Goal: Check status: Check status

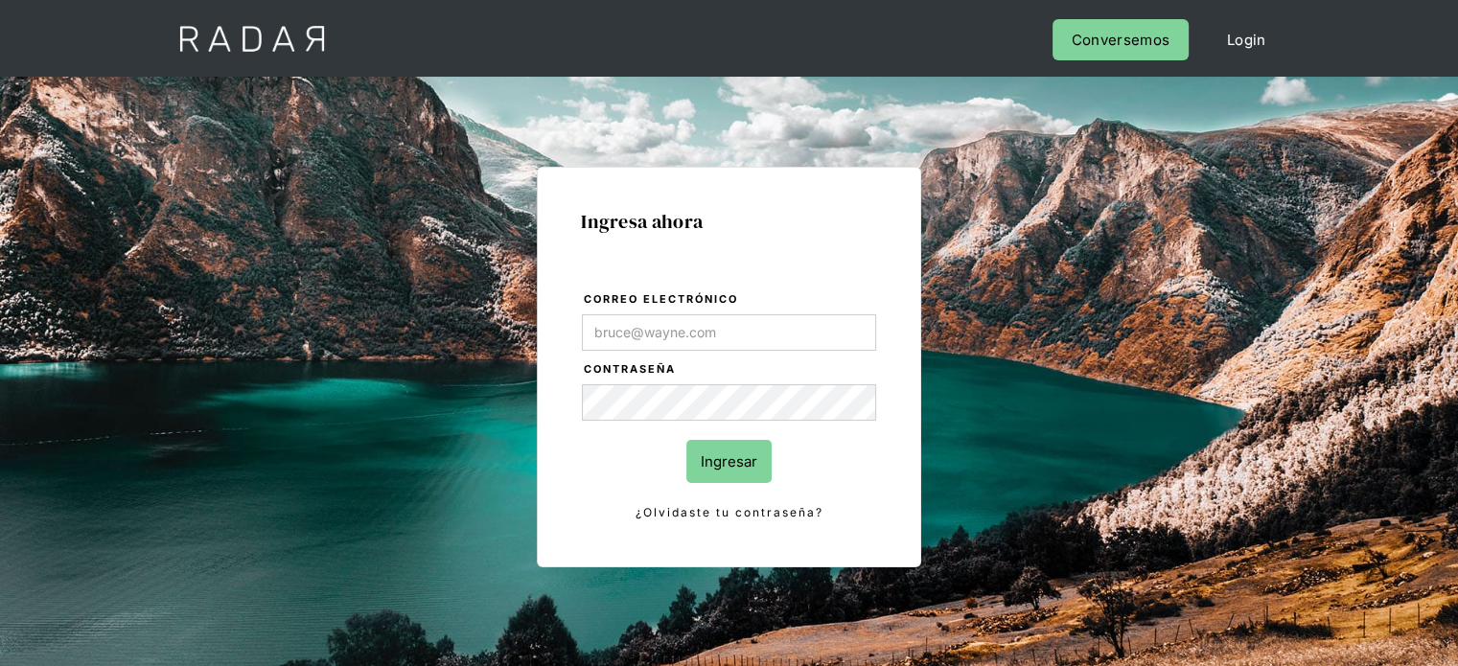
type input "Evans@prontopaga.com"
click at [820, 249] on div "Ingresa ahora Correo electrónico Evans@prontopaga.com Contraseña Ingresar ¿Olvi…" at bounding box center [729, 367] width 384 height 401
click at [751, 457] on input "Ingresar" at bounding box center [728, 461] width 85 height 43
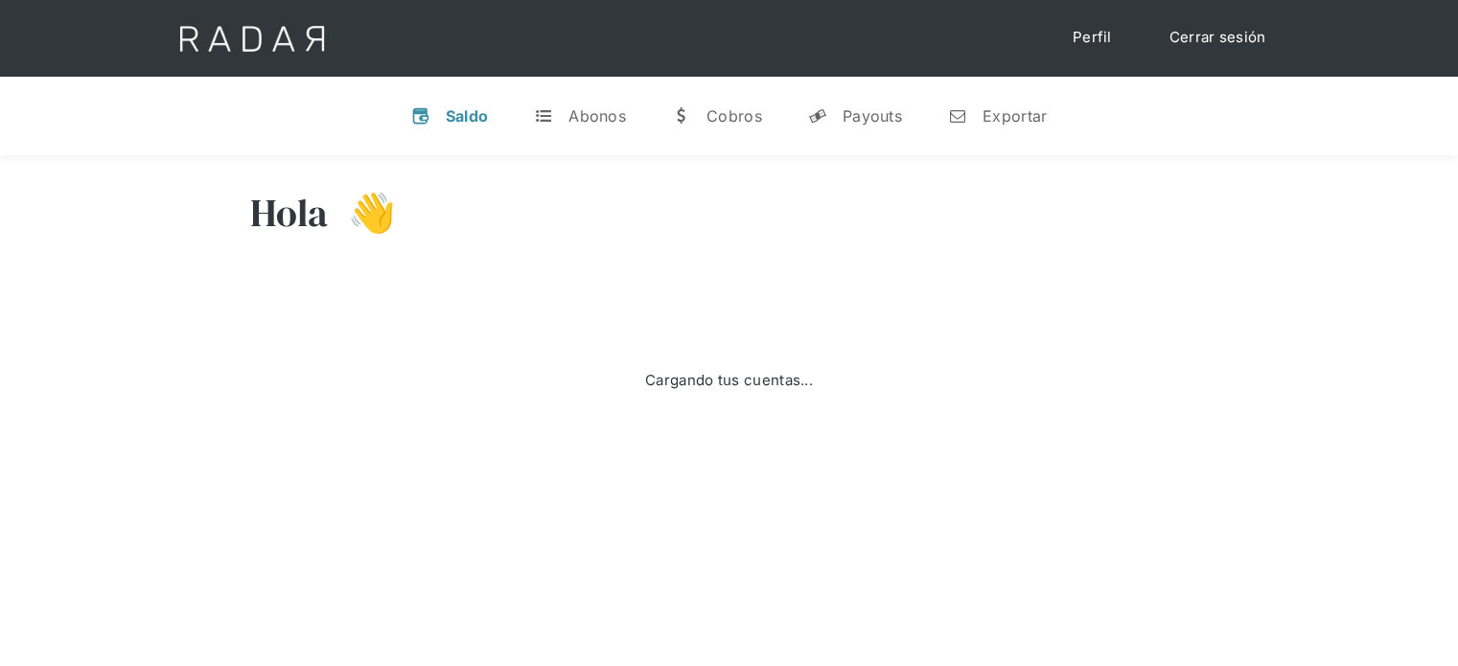
click at [982, 298] on div "Cargando tus cuentas..." at bounding box center [729, 381] width 958 height 192
click at [863, 121] on div "Payouts" at bounding box center [871, 115] width 59 height 19
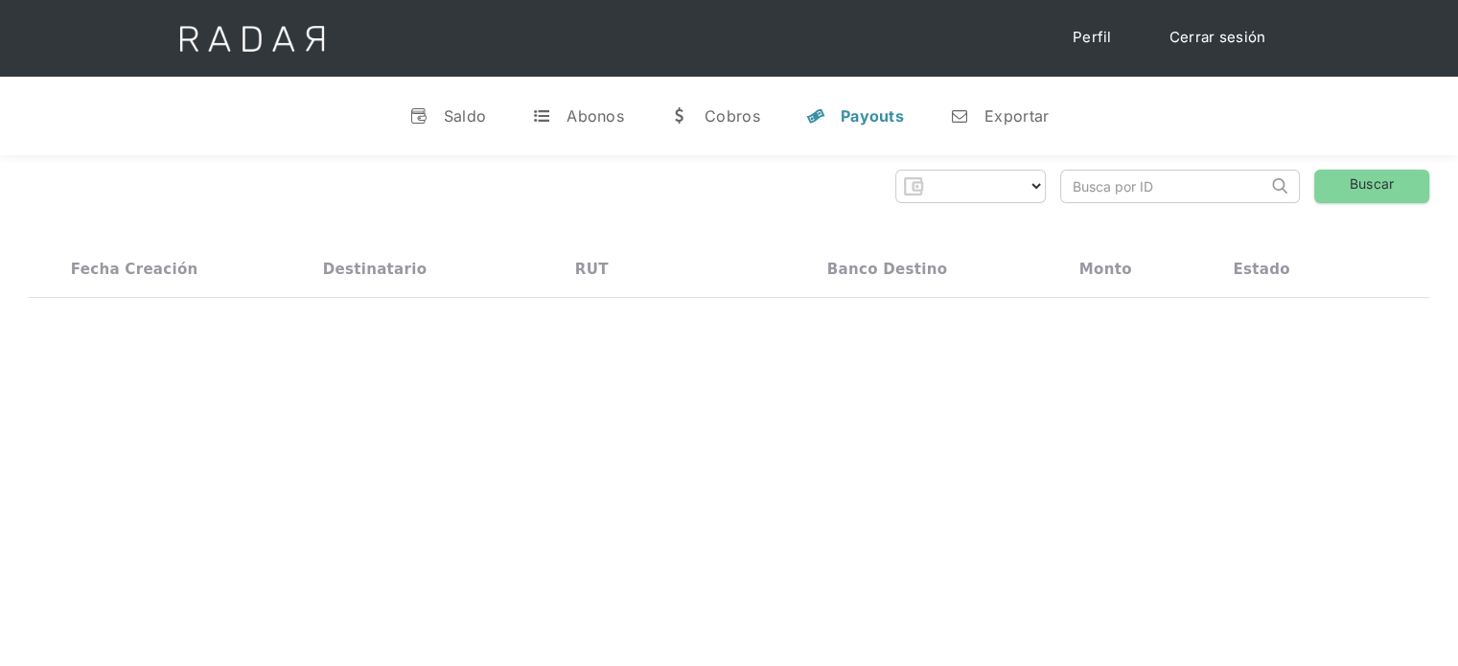
select select "prontopaga"
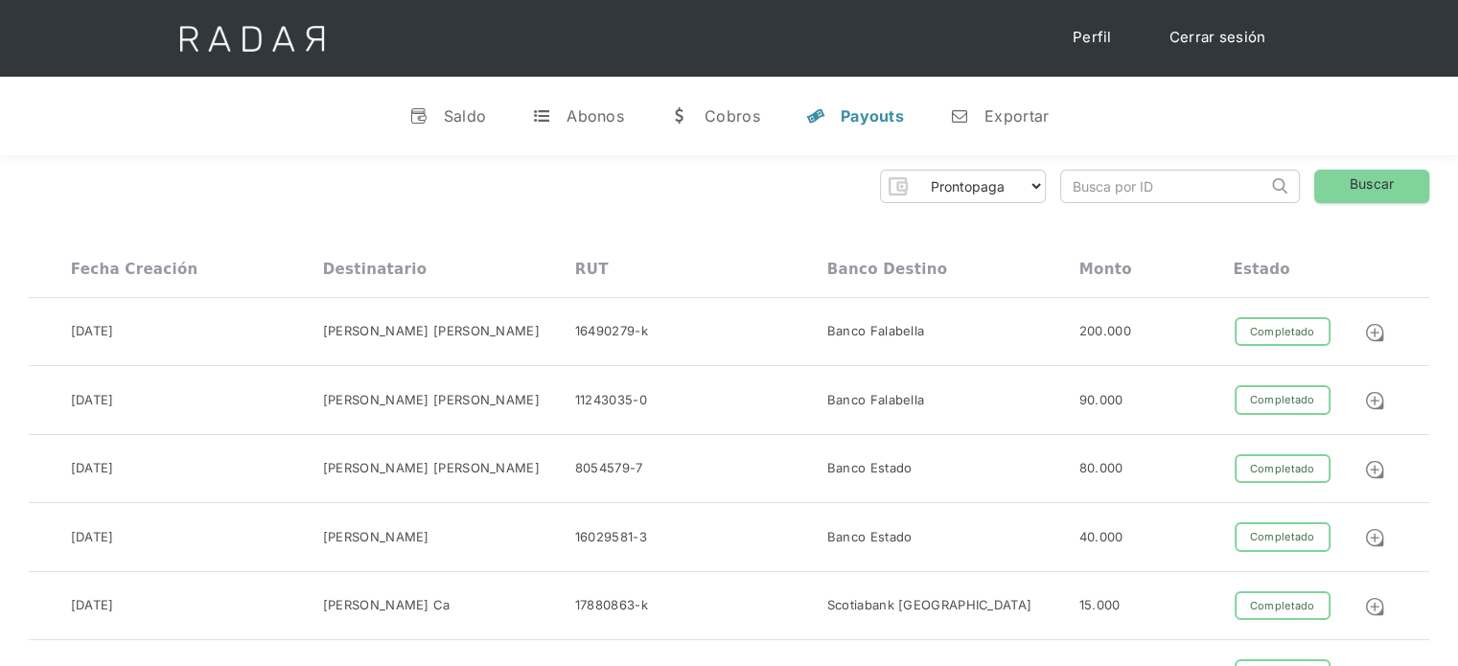
click at [1093, 188] on input "search" at bounding box center [1164, 187] width 206 height 32
paste input "f022864a-daee-4a29-b441-5d30a7f033be"
drag, startPoint x: 1093, startPoint y: 188, endPoint x: 1066, endPoint y: 188, distance: 26.8
click at [1066, 188] on input "f022864a-daee-4a29-b441-5d30a7f033be" at bounding box center [1164, 187] width 206 height 32
click at [1077, 183] on input "f022864a-daee-4a29-b441-5d30a7f033be" at bounding box center [1164, 187] width 206 height 32
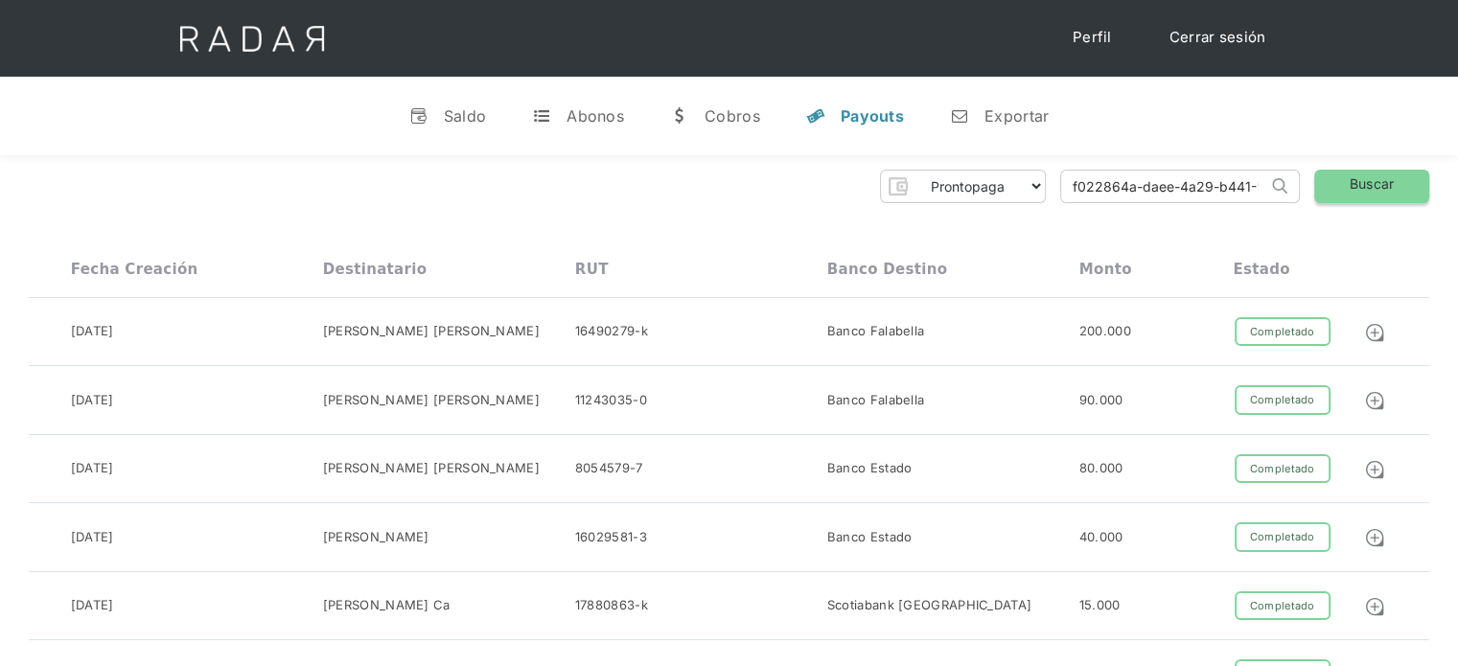
type input "f022864a-daee-4a29-b441-5d30a7f033be"
click at [1415, 191] on link "Buscar" at bounding box center [1371, 187] width 115 height 34
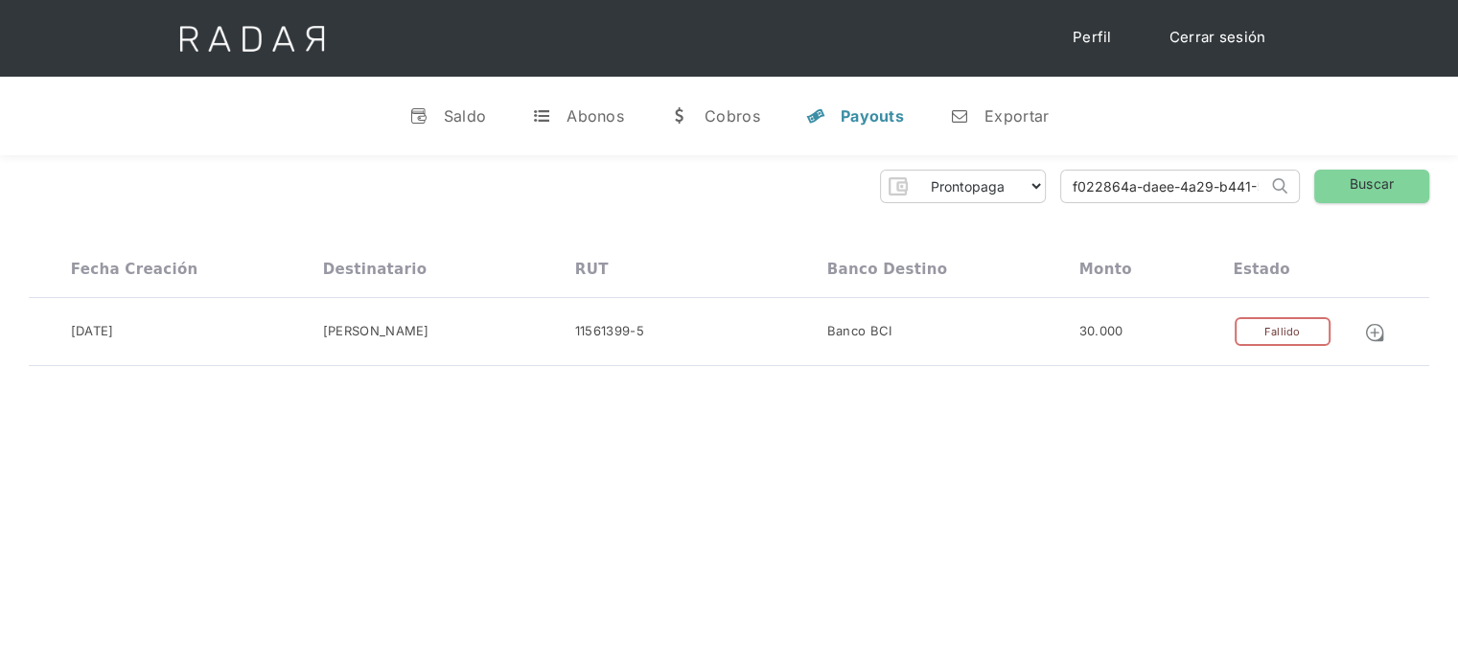
scroll to position [0, 91]
drag, startPoint x: 1068, startPoint y: 183, endPoint x: 1319, endPoint y: 194, distance: 251.3
click at [1319, 194] on div "Prontopaga Prontopaga 2 Thank you! Your submission has been received! Oops! Som…" at bounding box center [729, 187] width 1400 height 34
paste input "ad922f43-cfa0-4fb5-a845-46445631762b"
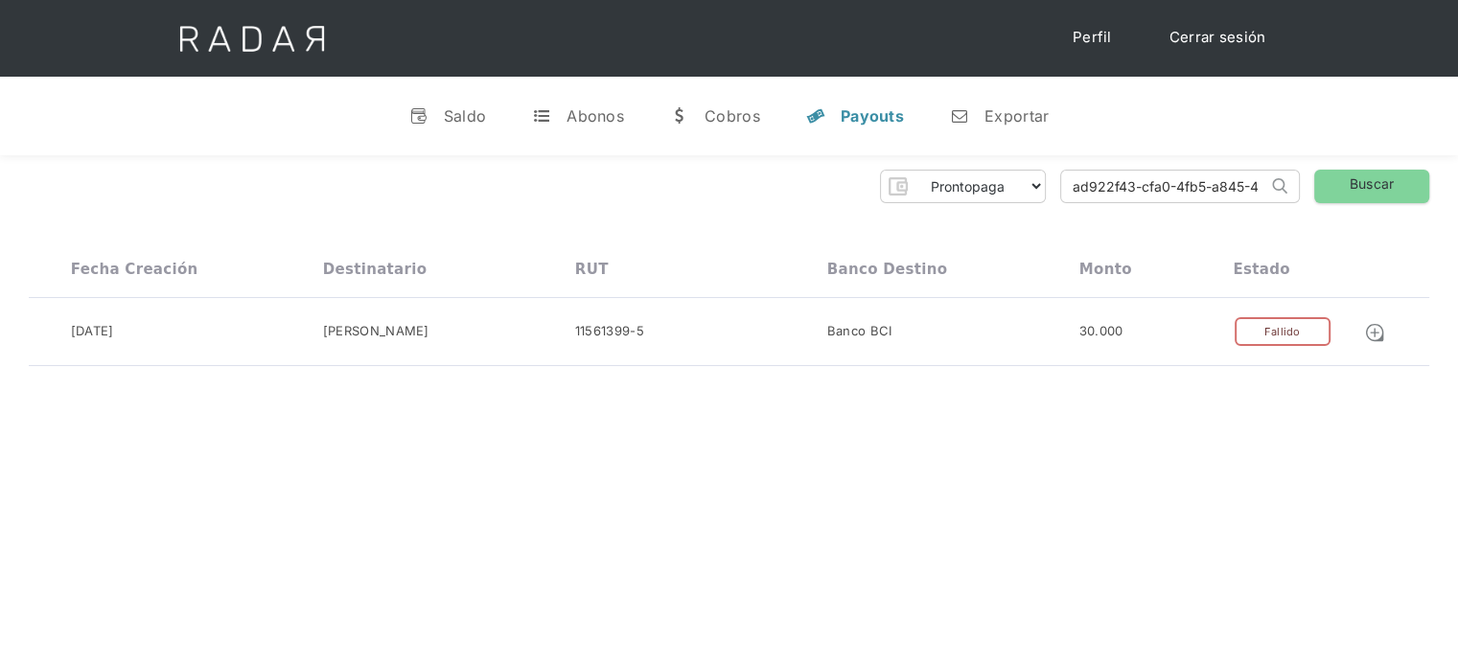
drag, startPoint x: 1217, startPoint y: 185, endPoint x: 1051, endPoint y: 221, distance: 169.7
click at [1051, 222] on div "Prontopaga Prontopaga 2 Thank you! Your submission has been received! Oops! Som…" at bounding box center [729, 268] width 1458 height 226
click at [1073, 190] on input "ad922f43-cfa0-4fb5-a845-46445631762b" at bounding box center [1164, 187] width 206 height 32
click at [1076, 189] on input "ad922f43-cfa0-4fb5-a845-46445631762b" at bounding box center [1164, 187] width 206 height 32
type input "ad922f43-cfa0-4fb5-a845-46445631762b"
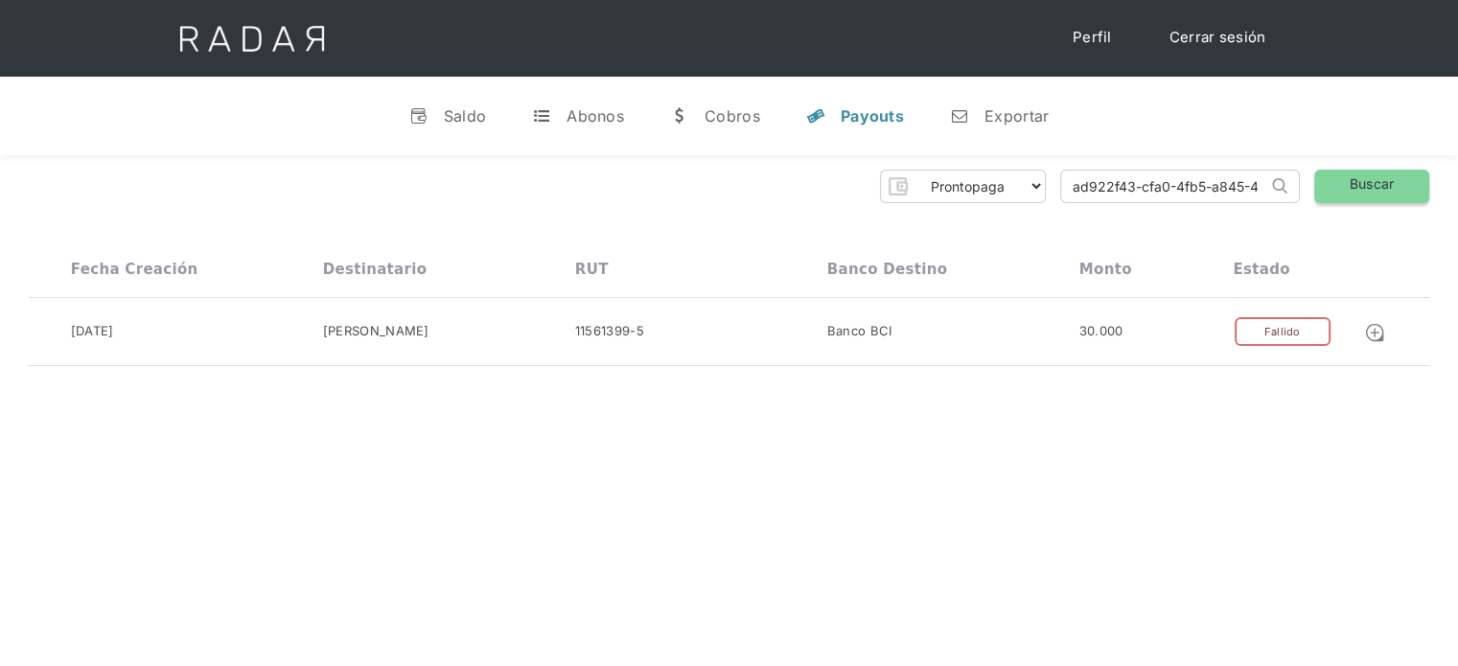
click at [1355, 180] on link "Buscar" at bounding box center [1371, 187] width 115 height 34
drag, startPoint x: 1072, startPoint y: 191, endPoint x: 1273, endPoint y: 179, distance: 200.6
click at [1273, 179] on form "ad922f43-cfa0-4fb5-a845-46445631762b Search" at bounding box center [1180, 187] width 240 height 34
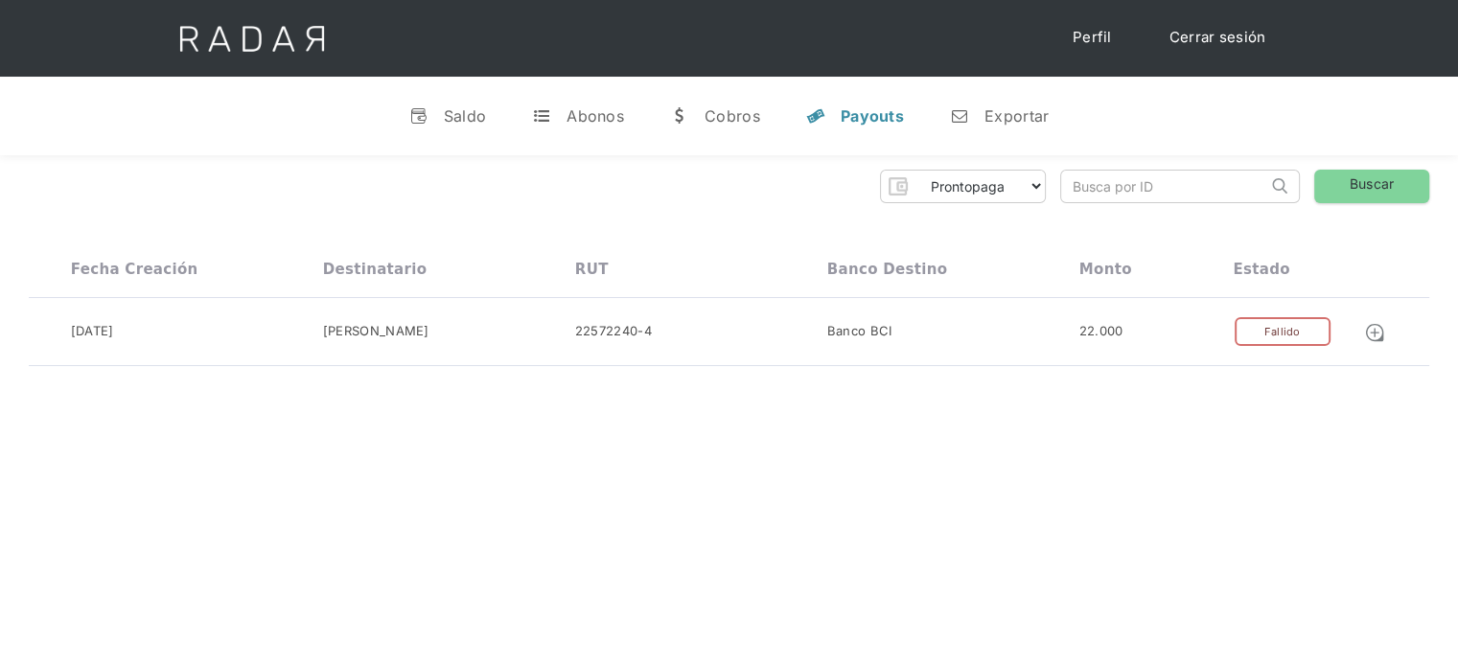
paste input "814778dd-8d97-451f-bbfc-f5c44b0ff519"
drag, startPoint x: 1192, startPoint y: 189, endPoint x: 1027, endPoint y: 214, distance: 166.7
click at [1027, 214] on div "Prontopaga Prontopaga 2 Thank you! Your submission has been received! Oops! Som…" at bounding box center [729, 268] width 1458 height 226
click at [1069, 188] on input "814778dd-8d97-451f-bbfc-f5c44b0ff519" at bounding box center [1164, 187] width 206 height 32
type input "814778dd-8d97-451f-bbfc-f5c44b0ff519"
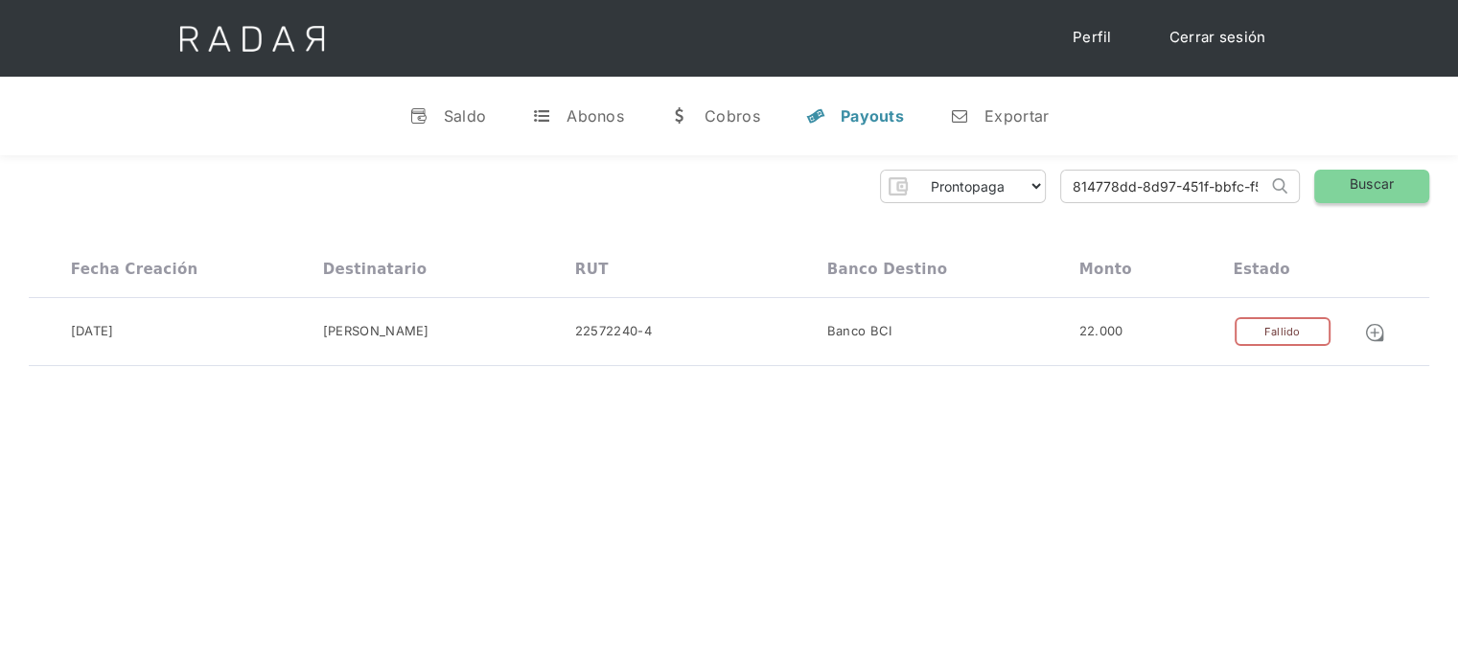
click at [1342, 175] on link "Buscar" at bounding box center [1371, 187] width 115 height 34
drag, startPoint x: 1070, startPoint y: 192, endPoint x: 1377, endPoint y: 198, distance: 307.7
click at [1377, 198] on div "Prontopaga Prontopaga 2 Thank you! Your submission has been received! Oops! Som…" at bounding box center [729, 187] width 1400 height 34
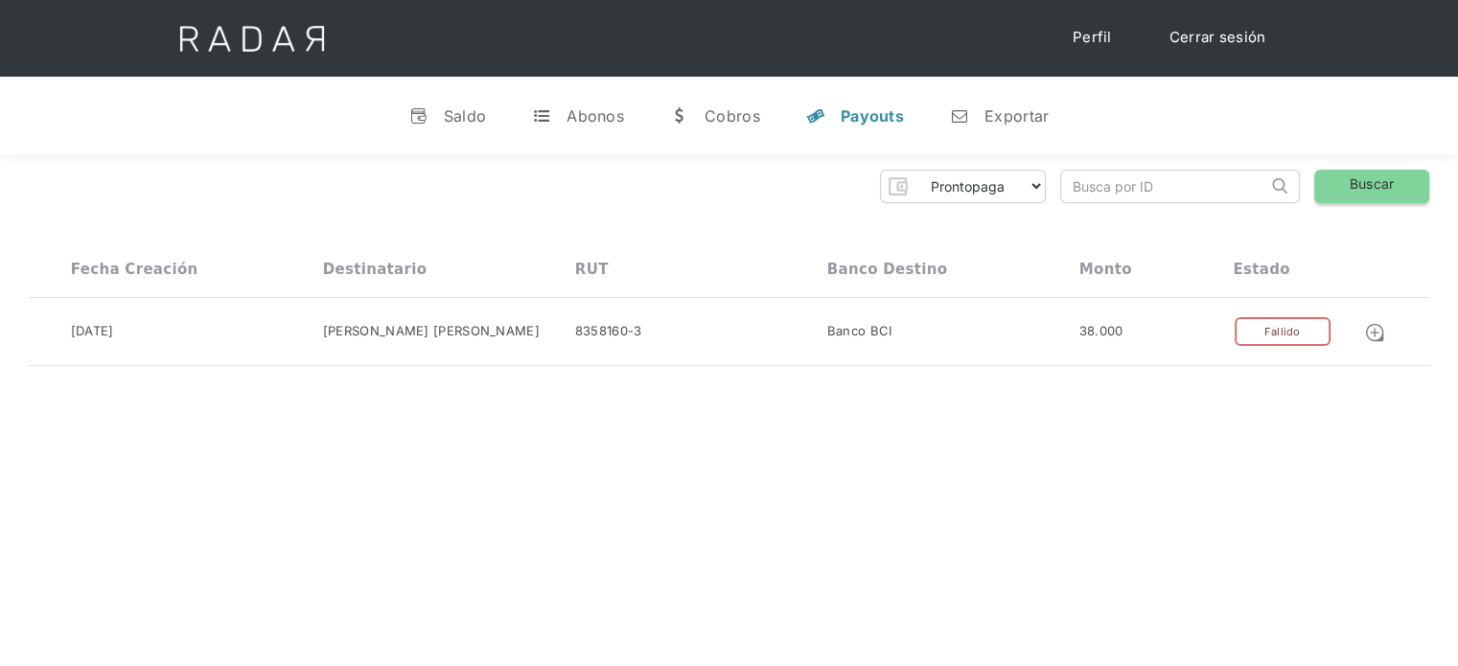
paste input "a9bb1256-a9e5-4b7a-ae28-466be170f52c"
drag, startPoint x: 1135, startPoint y: 183, endPoint x: 1049, endPoint y: 204, distance: 87.9
click at [1049, 204] on div "Prontopaga Prontopaga 2 Thank you! Your submission has been received! Oops! Som…" at bounding box center [729, 268] width 1458 height 226
click at [1078, 185] on input "a9bb1256-a9e5-4b7a-ae28-466be170f52c" at bounding box center [1164, 187] width 206 height 32
type input "a9bb1256-a9e5-4b7a-ae28-466be170f52c"
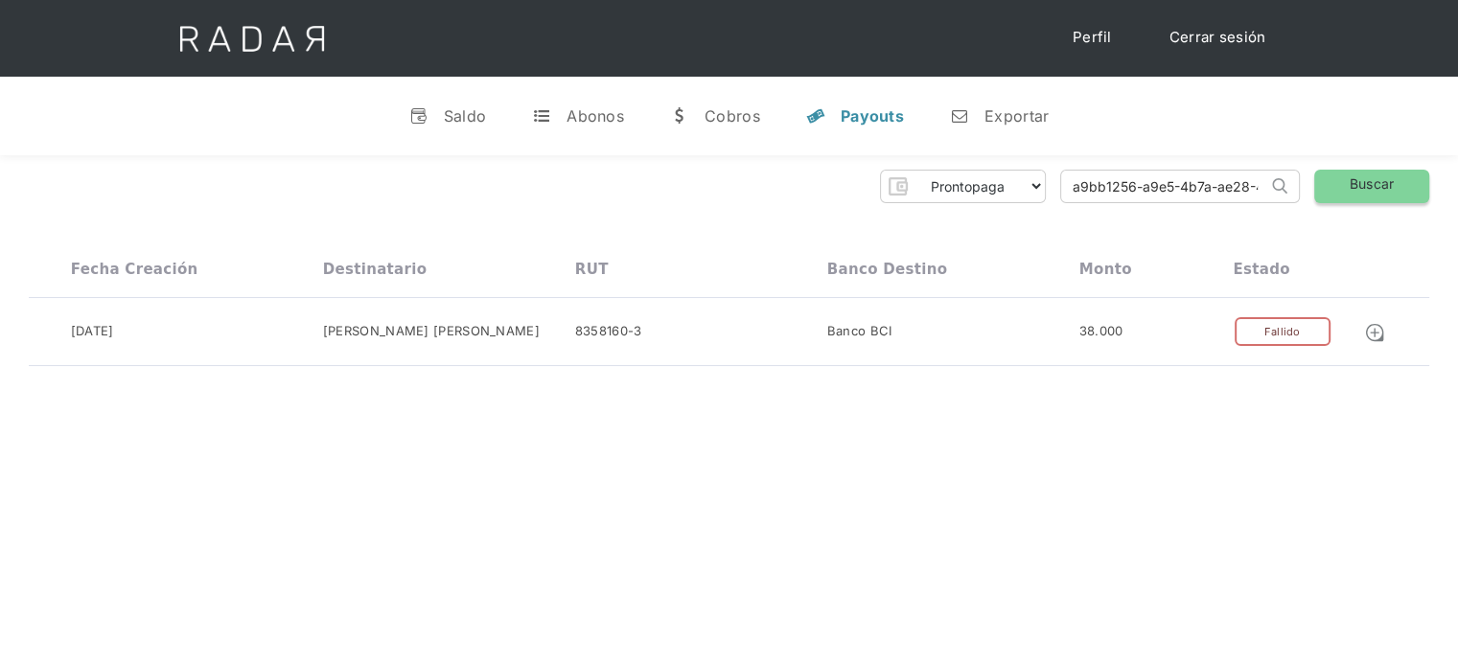
click at [1334, 198] on link "Buscar" at bounding box center [1371, 187] width 115 height 34
drag, startPoint x: 1070, startPoint y: 193, endPoint x: 1301, endPoint y: 194, distance: 231.9
click at [1301, 194] on div "Prontopaga Prontopaga 2 Thank you! Your submission has been received! Oops! Som…" at bounding box center [729, 187] width 1400 height 34
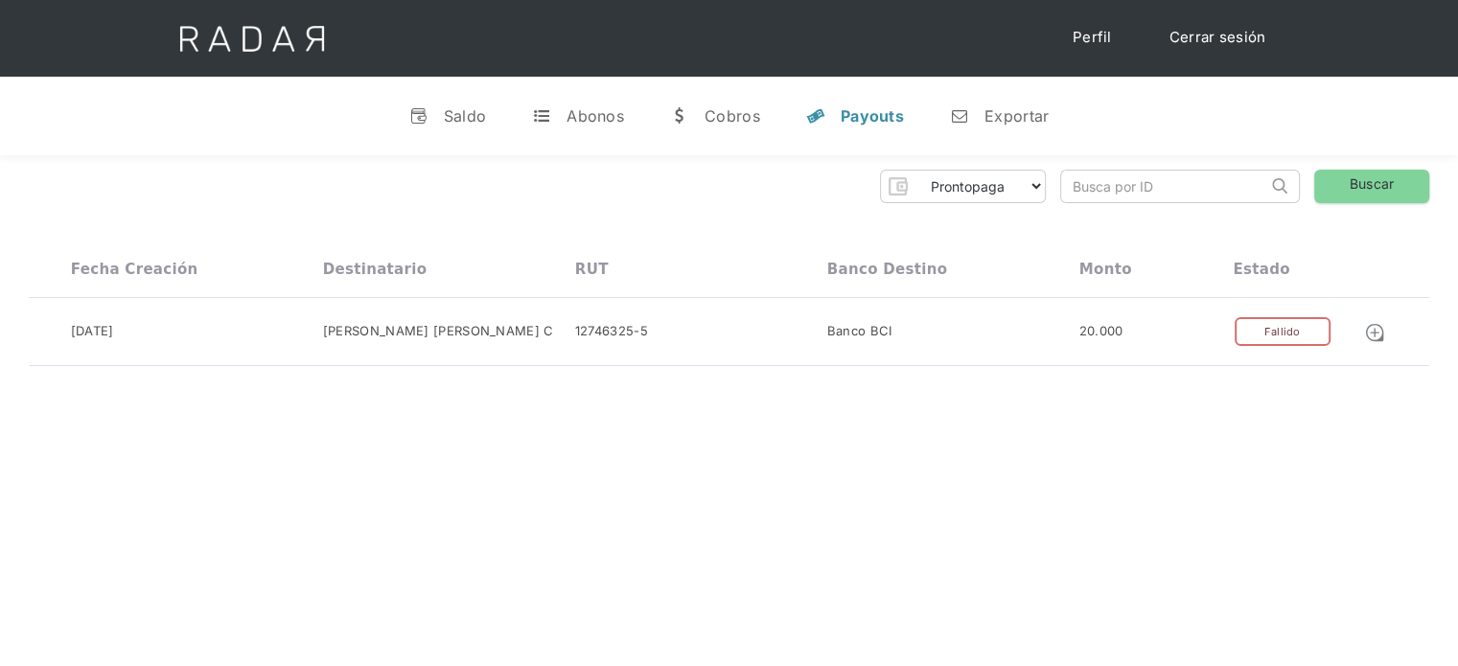
paste input "b542be23-2989-44d0-ab4c-406adf0ea681"
drag, startPoint x: 1140, startPoint y: 191, endPoint x: 1020, endPoint y: 206, distance: 121.7
click at [984, 200] on div "Prontopaga Prontopaga 2 Thank you! Your submission has been received! Oops! Som…" at bounding box center [729, 187] width 1400 height 34
click at [1075, 190] on input "b542be23-2989-44d0-ab4c-406adf0ea681" at bounding box center [1164, 187] width 206 height 32
type input "b542be23-2989-44d0-ab4c-406adf0ea681"
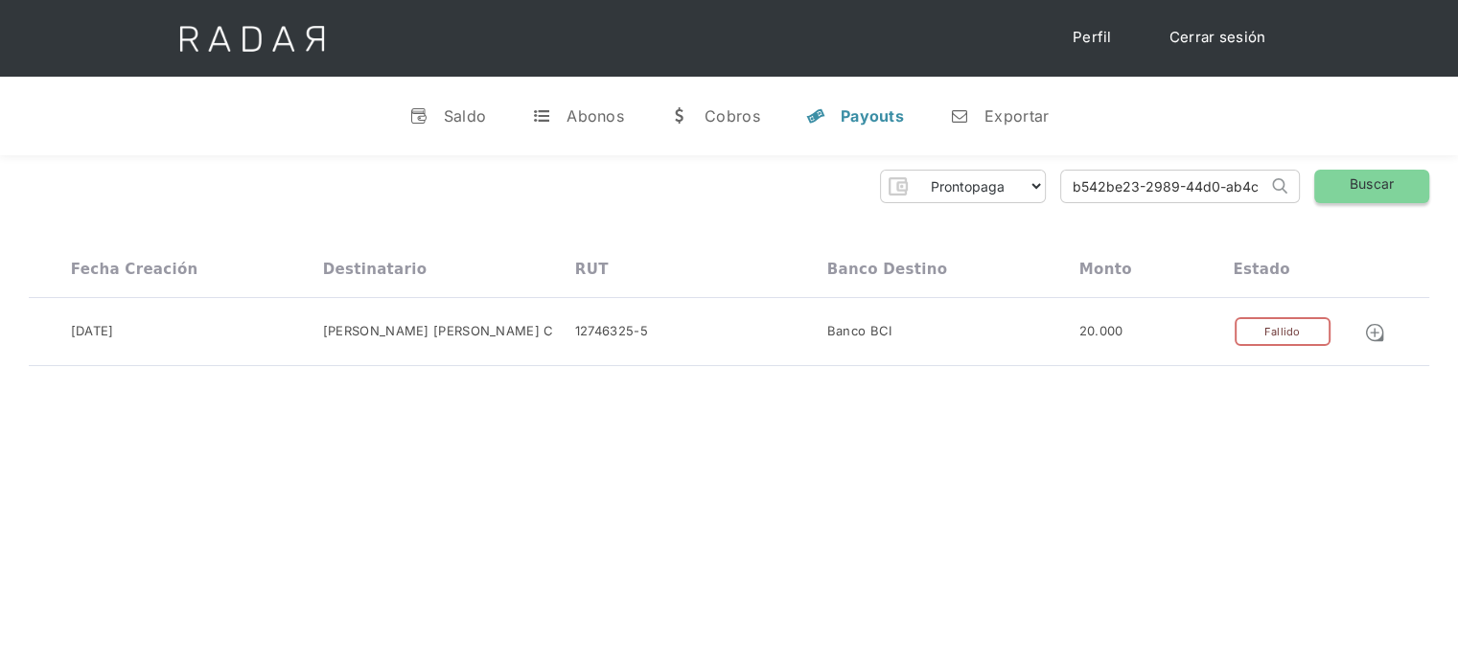
click at [1363, 182] on link "Buscar" at bounding box center [1371, 187] width 115 height 34
drag, startPoint x: 1067, startPoint y: 187, endPoint x: 1381, endPoint y: 167, distance: 315.0
click at [1381, 167] on div "Prontopaga Prontopaga 2 Thank you! Your submission has been received! Oops! Som…" at bounding box center [729, 268] width 1458 height 226
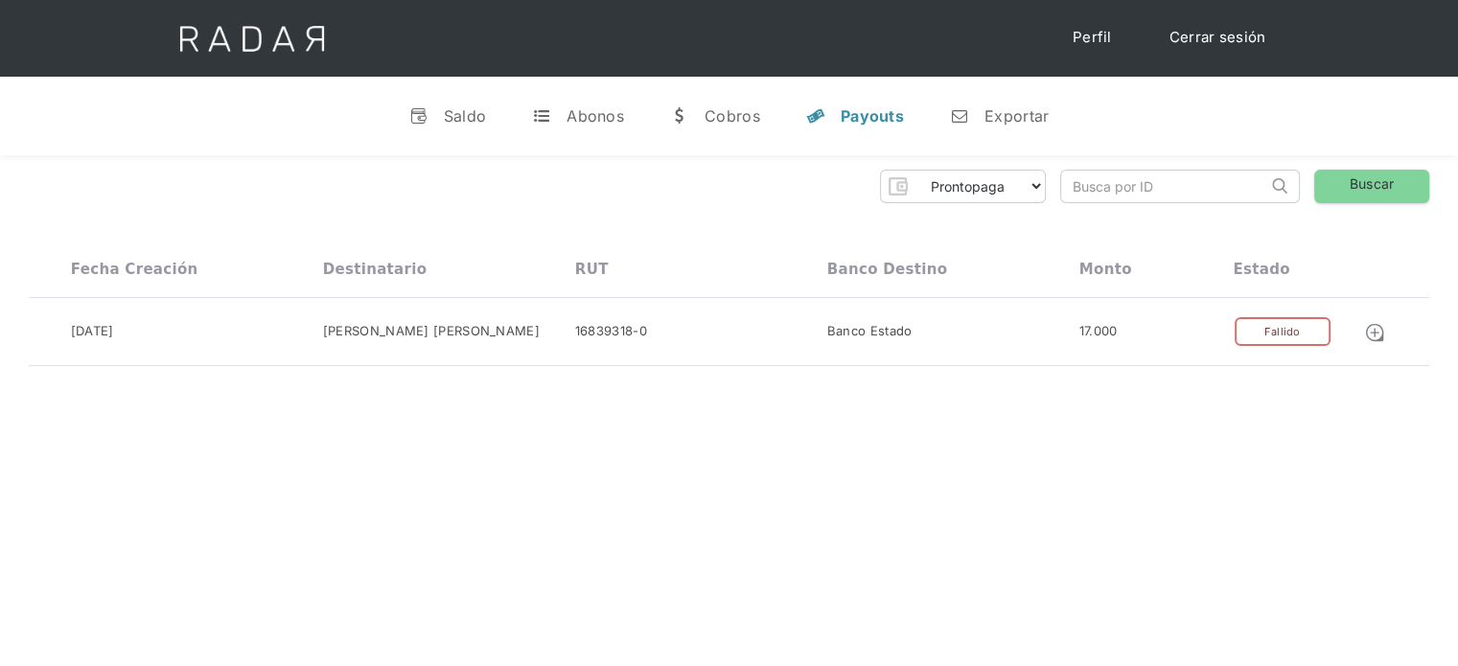
paste input "60c96dd5-6f77-45a8-b2c1-dbe2cd9d451b"
drag, startPoint x: 1169, startPoint y: 197, endPoint x: 1047, endPoint y: 197, distance: 121.7
click at [1047, 197] on div "Prontopaga Prontopaga 2 Thank you! Your submission has been received! Oops! Som…" at bounding box center [729, 187] width 1400 height 34
click at [1074, 183] on input "60c96dd5-6f77-45a8-b2c1-dbe2cd9d451b" at bounding box center [1164, 187] width 206 height 32
type input "60c96dd5-6f77-45a8-b2c1-dbe2cd9d451b"
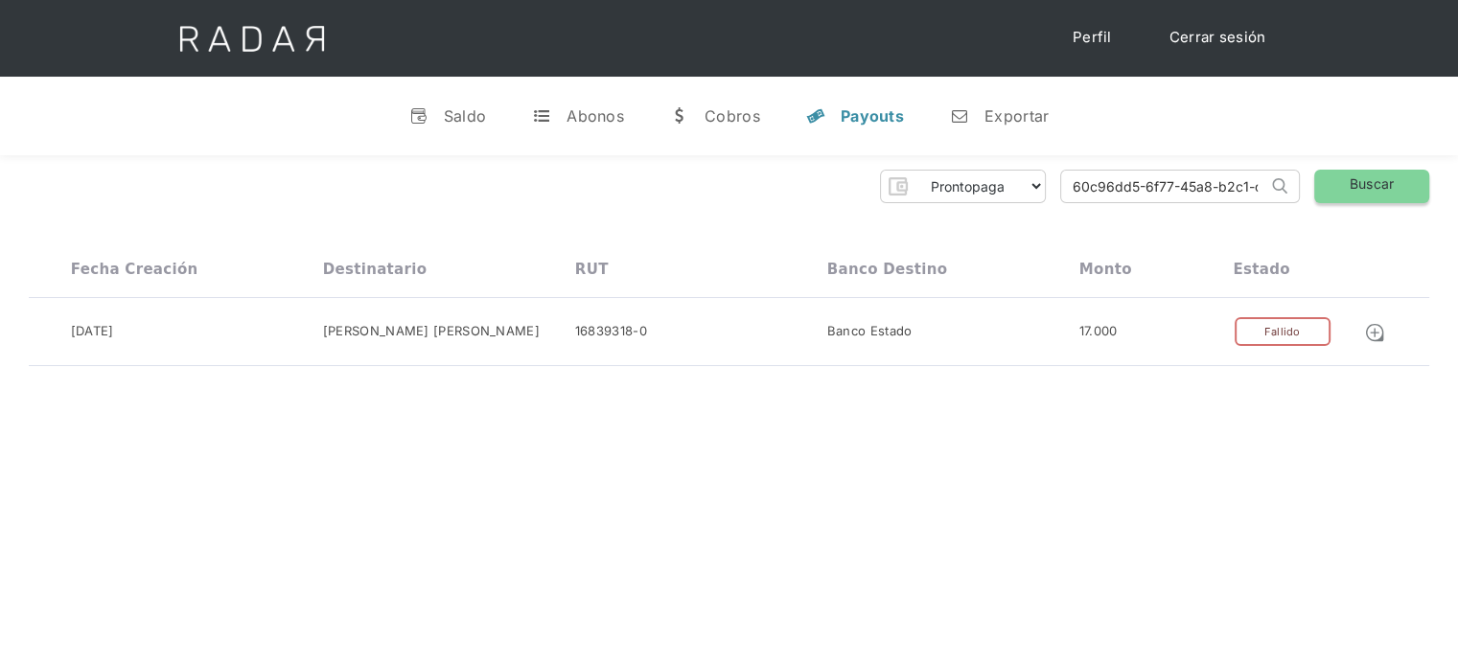
click at [1380, 174] on link "Buscar" at bounding box center [1371, 187] width 115 height 34
drag, startPoint x: 1066, startPoint y: 190, endPoint x: 1323, endPoint y: 195, distance: 256.9
click at [1323, 195] on div "Prontopaga Prontopaga 2 Thank you! Your submission has been received! Oops! Som…" at bounding box center [729, 187] width 1400 height 34
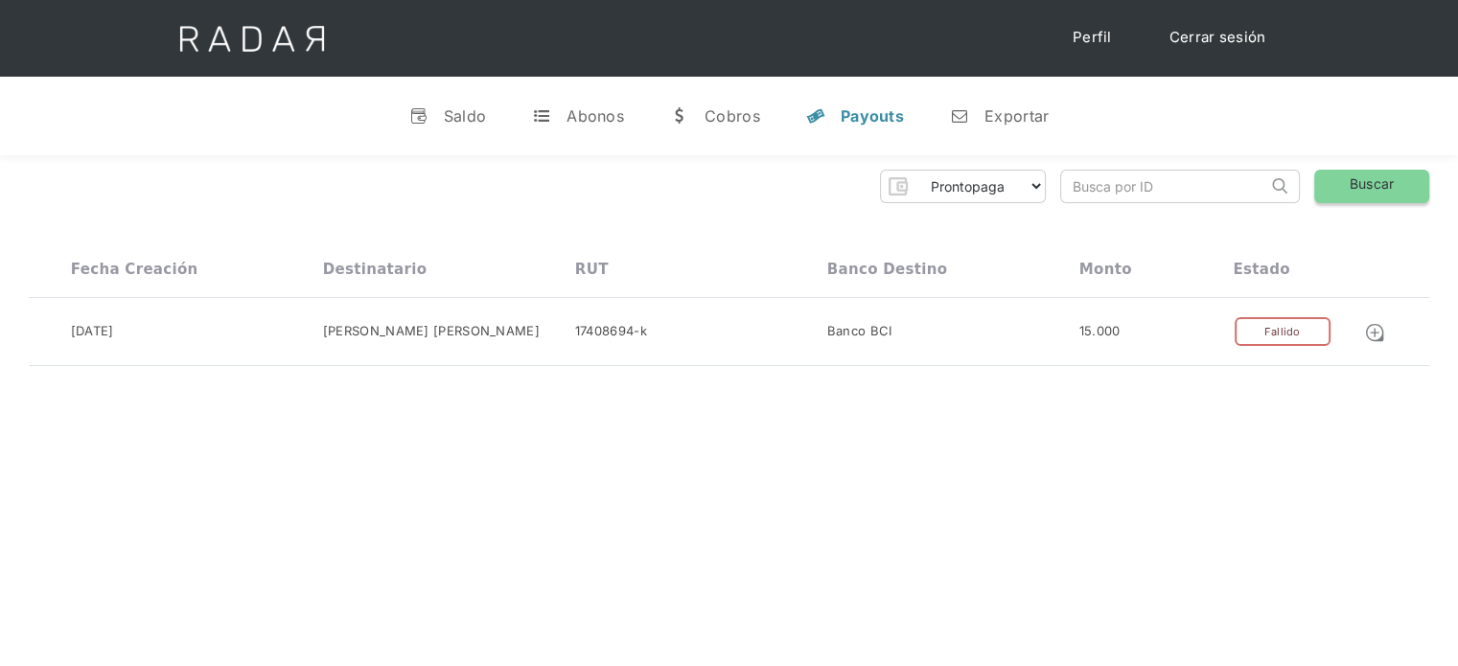
paste input "c97be70b-cec2-4cb3-bc6a-99ed36c0ba81"
drag, startPoint x: 1203, startPoint y: 186, endPoint x: 1001, endPoint y: 220, distance: 205.1
click at [1001, 220] on div "Prontopaga Prontopaga 2 Thank you! Your submission has been received! Oops! Som…" at bounding box center [729, 268] width 1458 height 226
click at [1077, 191] on input "c97be70b-cec2-4cb3-bc6a-99ed36c0ba81" at bounding box center [1164, 187] width 206 height 32
type input "c97be70b-cec2-4cb3-bc6a-99ed36c0ba81"
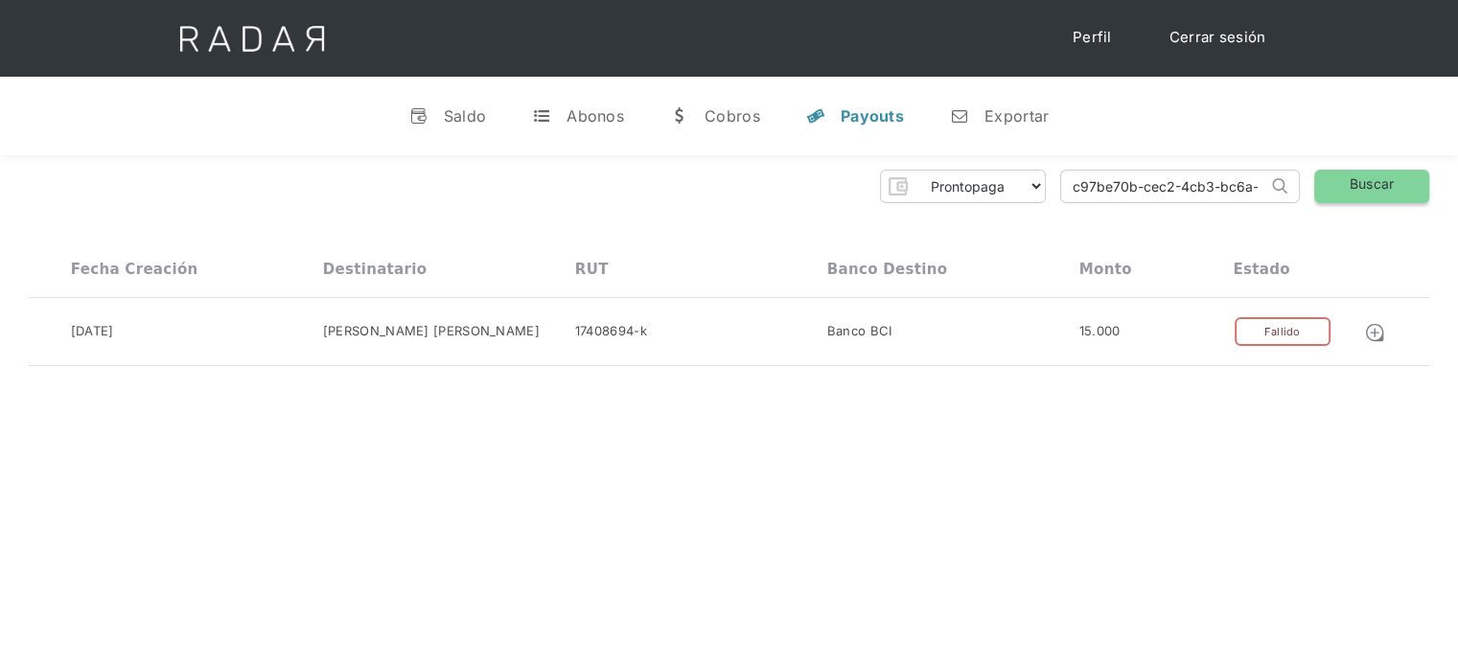
drag, startPoint x: 1340, startPoint y: 192, endPoint x: 1318, endPoint y: 195, distance: 22.2
click at [1340, 193] on link "Buscar" at bounding box center [1371, 187] width 115 height 34
drag, startPoint x: 1073, startPoint y: 192, endPoint x: 1300, endPoint y: 199, distance: 226.3
click at [1300, 199] on div "Prontopaga Prontopaga 2 Thank you! Your submission has been received! Oops! Som…" at bounding box center [729, 187] width 1400 height 34
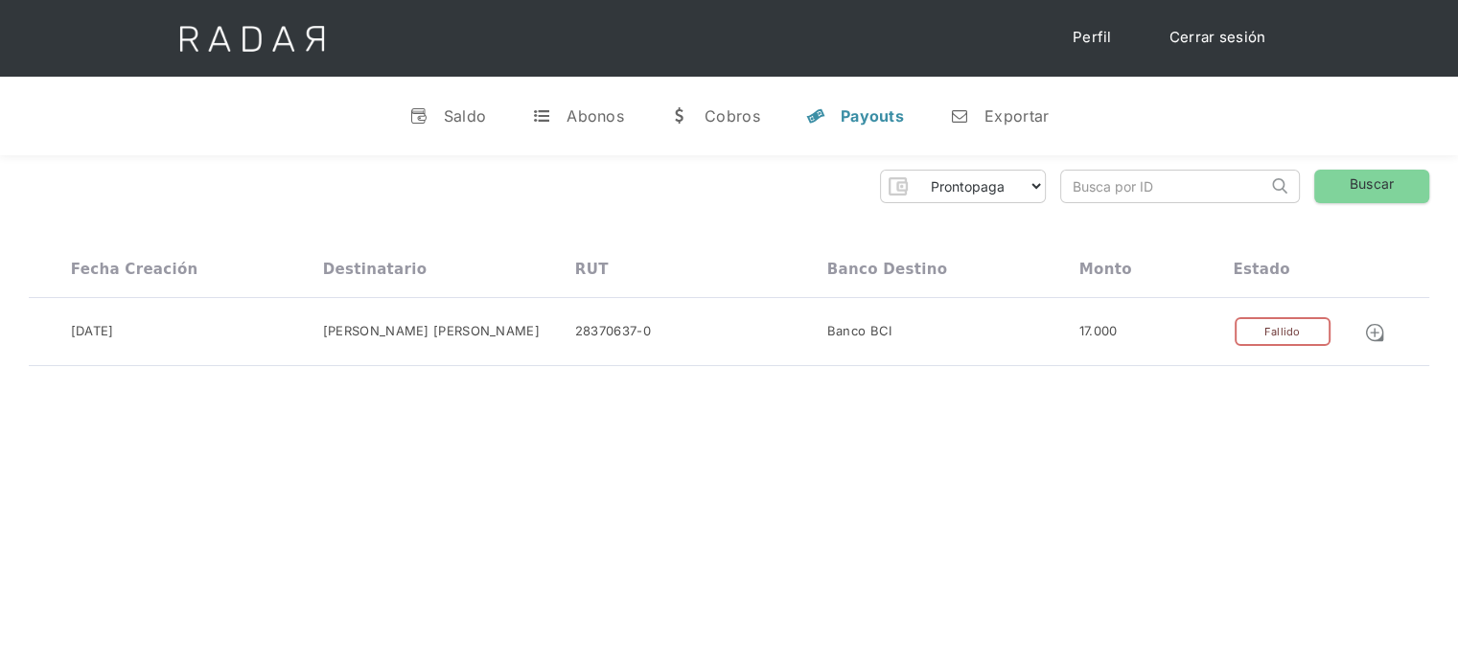
scroll to position [0, 0]
paste input "409e0622-ebcc-42f3-9232-7e49133fb11c"
drag, startPoint x: 1173, startPoint y: 199, endPoint x: 1047, endPoint y: 214, distance: 127.3
click at [1047, 214] on div "Prontopaga Prontopaga 2 Thank you! Your submission has been received! Oops! Som…" at bounding box center [729, 268] width 1458 height 226
click at [1073, 191] on input "409e0622-ebcc-42f3-9232-7e49133fb11c" at bounding box center [1164, 187] width 206 height 32
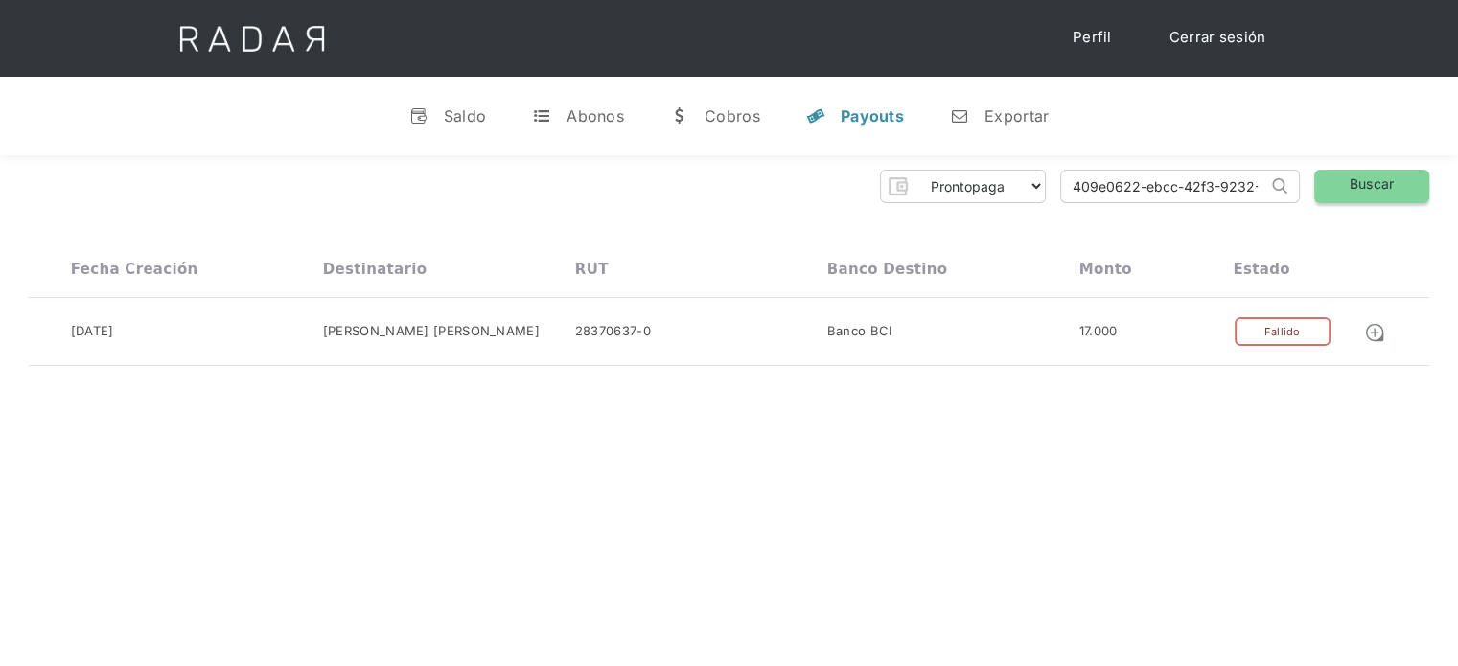
type input "409e0622-ebcc-42f3-9232-7e49133fb11c"
click at [1345, 194] on link "Buscar" at bounding box center [1371, 187] width 115 height 34
click at [1229, 36] on link "Cerrar sesión" at bounding box center [1217, 37] width 135 height 37
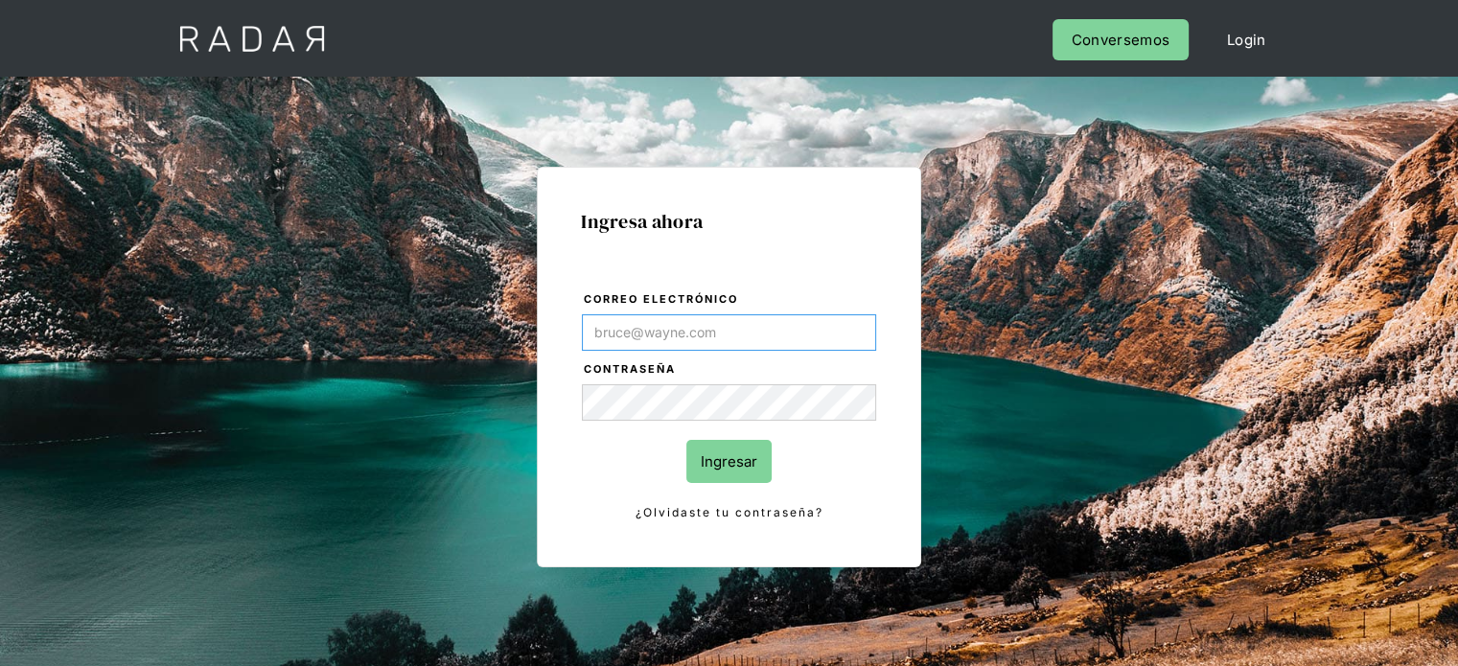
type input "Evans@prontopaga.com"
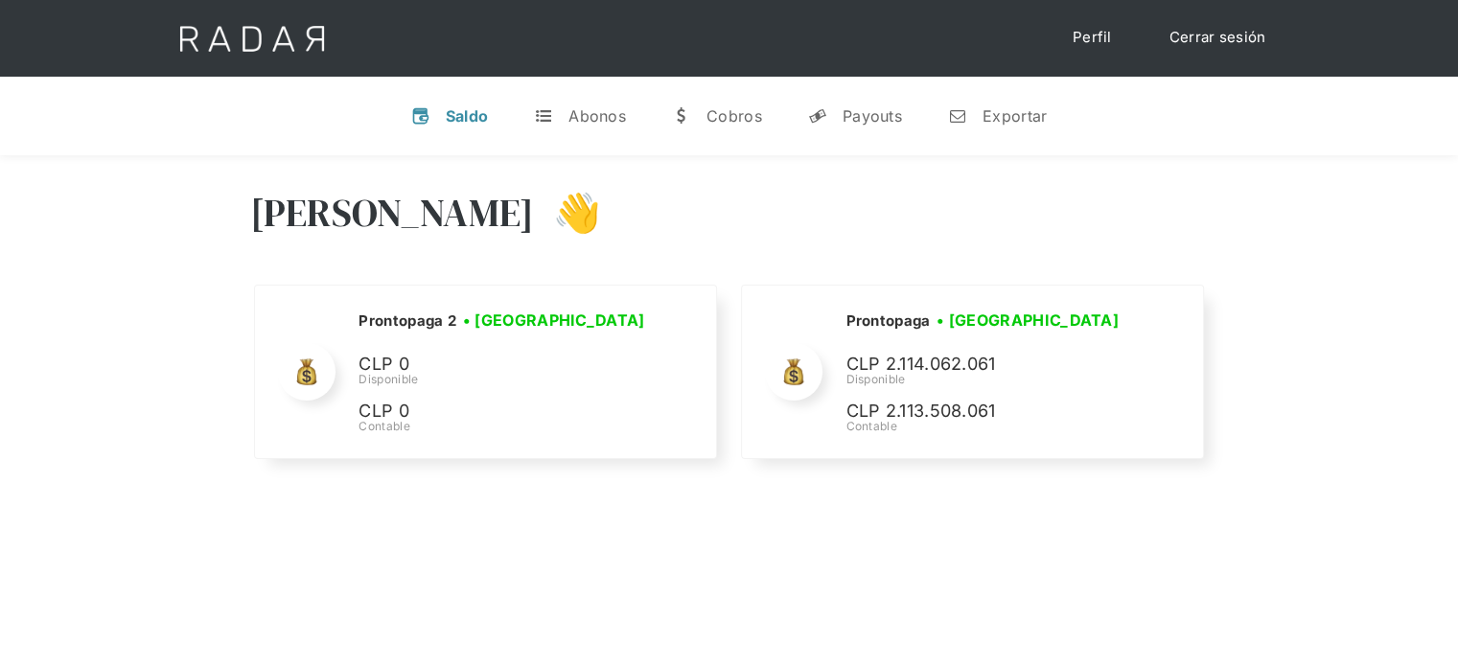
click at [997, 214] on div "Hola Evans 👋" at bounding box center [729, 227] width 958 height 115
click at [1179, 33] on link "Cerrar sesión" at bounding box center [1217, 37] width 135 height 37
